Goal: Task Accomplishment & Management: Use online tool/utility

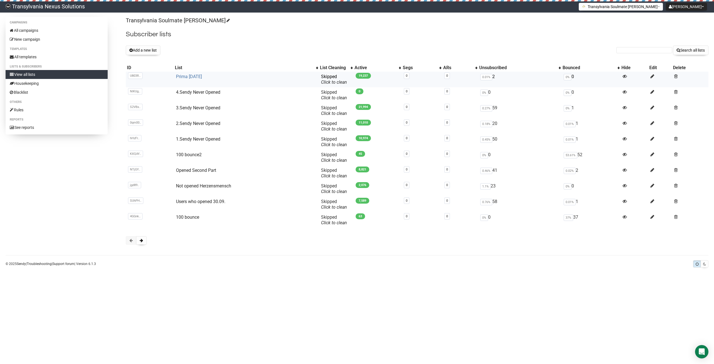
click at [189, 75] on link "Prima [DATE]" at bounding box center [189, 76] width 26 height 5
click at [25, 75] on link "View all lists" at bounding box center [57, 74] width 102 height 9
click at [32, 32] on link "All campaigns" at bounding box center [57, 30] width 102 height 9
click at [691, 50] on button "Search all lists" at bounding box center [690, 49] width 35 height 9
